Goal: Task Accomplishment & Management: Complete application form

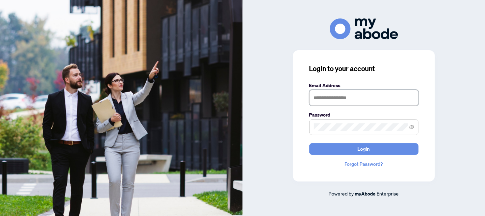
click at [342, 99] on input "text" at bounding box center [363, 98] width 109 height 16
type input "**********"
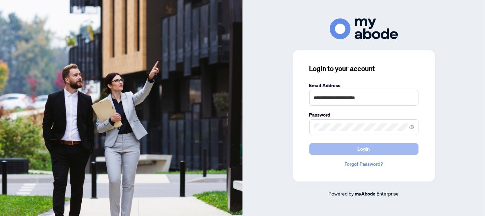
click at [370, 150] on button "Login" at bounding box center [363, 149] width 109 height 12
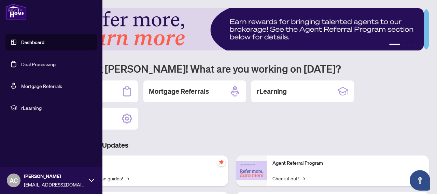
click at [47, 62] on link "Deal Processing" at bounding box center [38, 64] width 34 height 6
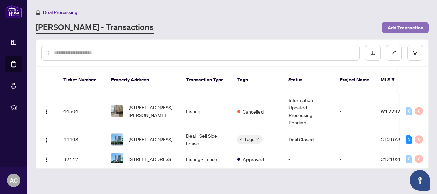
click at [403, 26] on span "Add Transaction" at bounding box center [405, 27] width 36 height 11
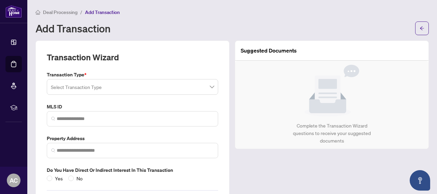
click at [209, 86] on span at bounding box center [132, 86] width 163 height 13
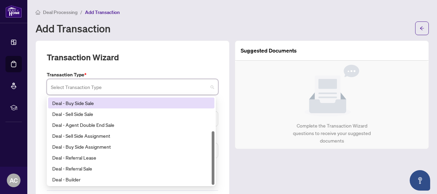
scroll to position [34, 0]
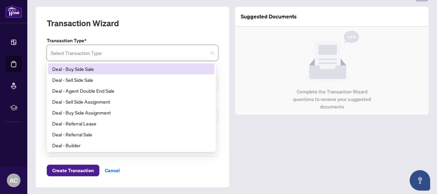
click at [83, 68] on div "Deal - Buy Side Sale" at bounding box center [131, 69] width 158 height 8
